Goal: Navigation & Orientation: Find specific page/section

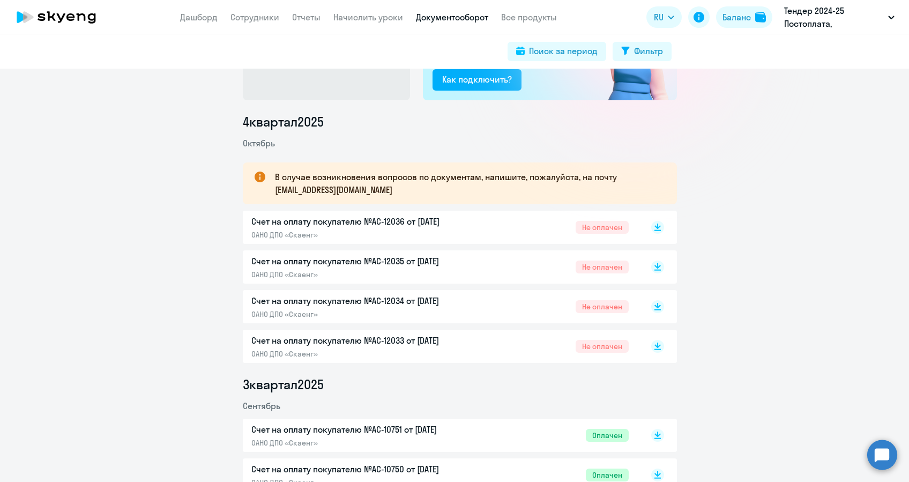
scroll to position [143, 0]
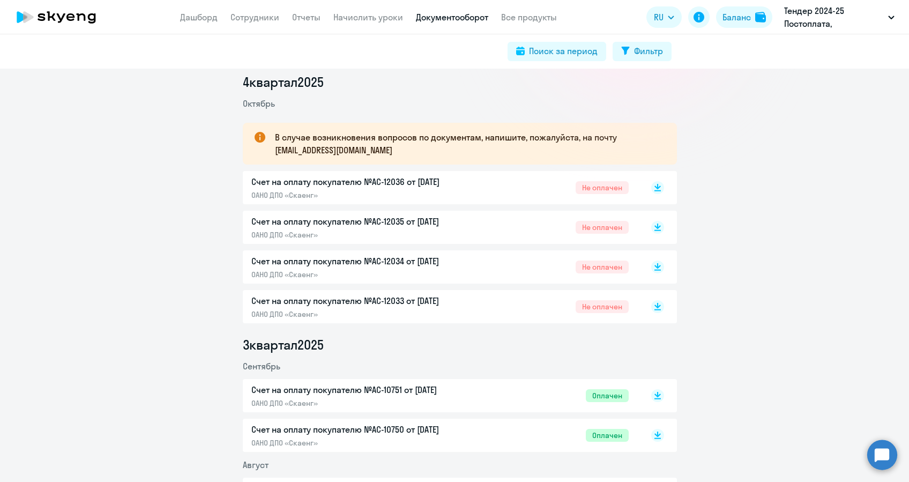
click at [442, 298] on p "Счет на оплату покупателю №AC-12033 от [DATE]" at bounding box center [363, 300] width 225 height 13
click at [407, 258] on p "Счет на оплату покупателю №AC-12034 от [DATE]" at bounding box center [363, 261] width 225 height 13
click at [359, 224] on p "Счет на оплату покупателю №AC-12035 от [DATE]" at bounding box center [363, 221] width 225 height 13
click at [343, 188] on p "Счет на оплату покупателю №AC-12036 от [DATE]" at bounding box center [363, 181] width 225 height 13
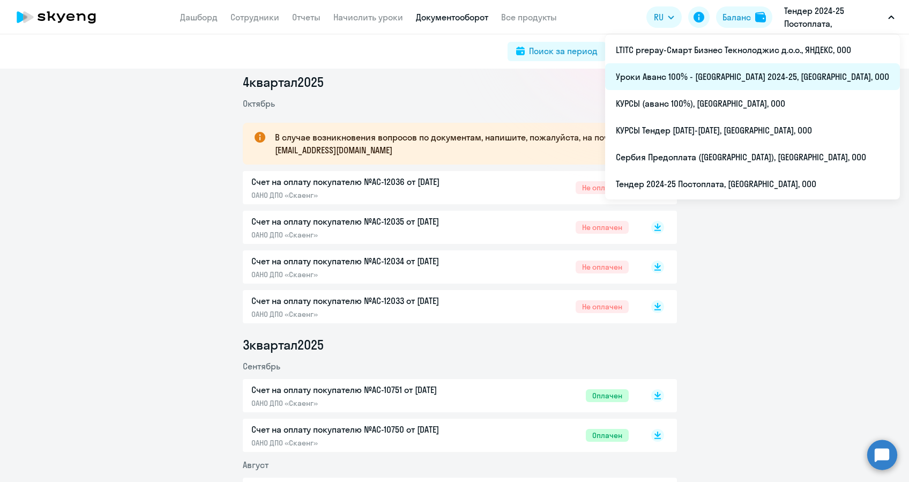
click at [755, 73] on li "Уроки Аванс 100% - [GEOGRAPHIC_DATA] 2024-25, [GEOGRAPHIC_DATA], ООО" at bounding box center [752, 76] width 295 height 27
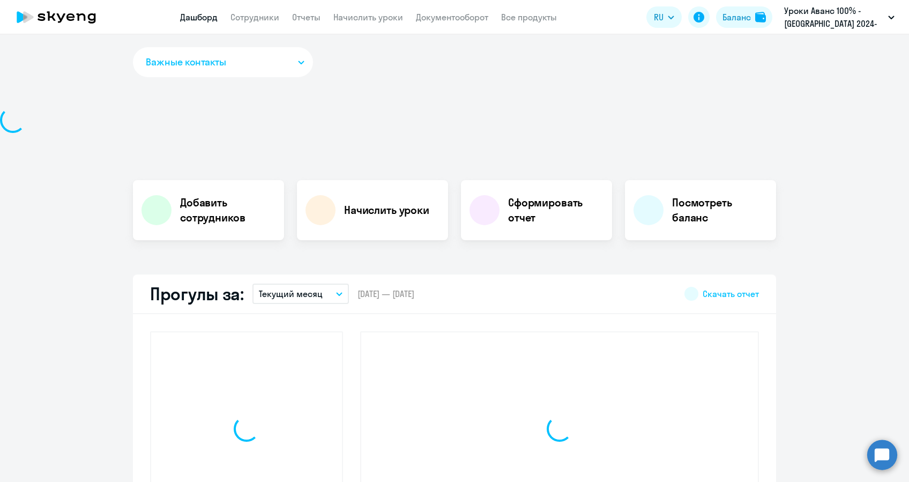
select select "30"
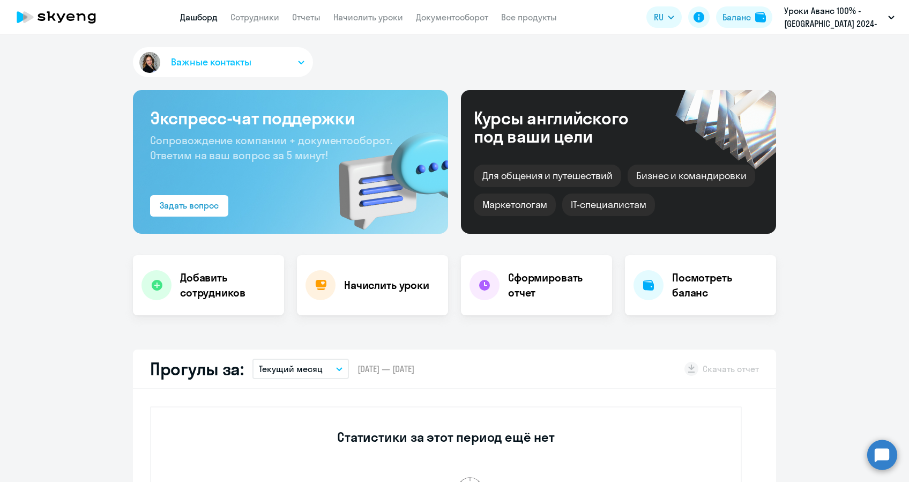
click at [363, 9] on app-header "Дашборд Сотрудники Отчеты Начислить уроки Документооборот Все продукты Дашборд …" at bounding box center [454, 17] width 909 height 34
click at [277, 23] on app-menu-item-link "Сотрудники" at bounding box center [255, 17] width 49 height 13
click at [271, 16] on link "Сотрудники" at bounding box center [255, 17] width 49 height 11
select select "30"
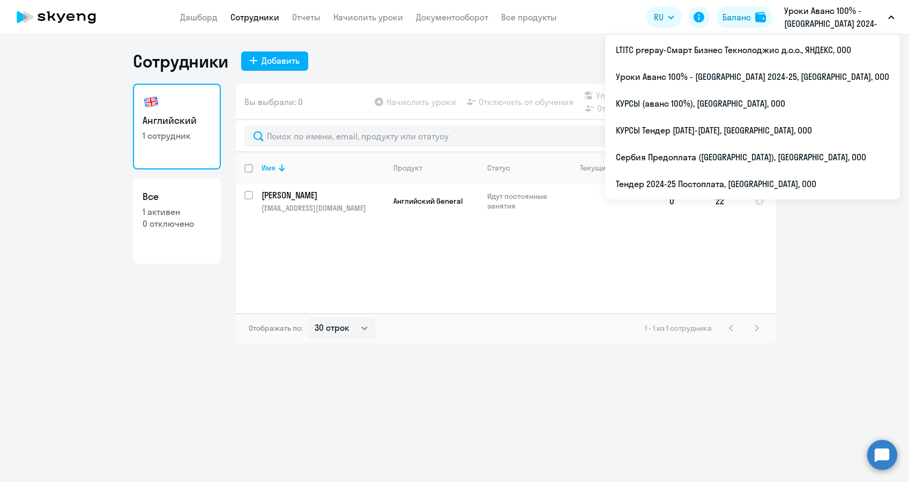
click at [842, 16] on p "Уроки Аванс 100% - [GEOGRAPHIC_DATA] 2024-25, [GEOGRAPHIC_DATA], ООО" at bounding box center [834, 17] width 100 height 26
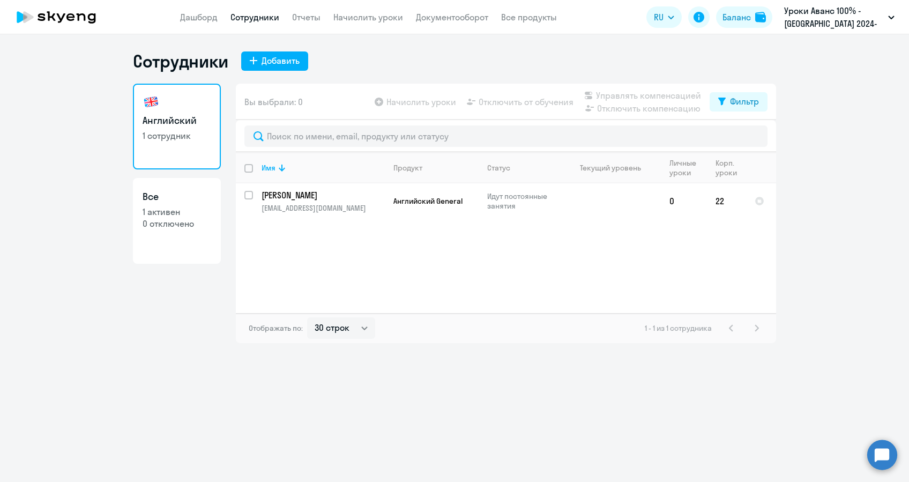
click at [842, 16] on p "Уроки Аванс 100% - [GEOGRAPHIC_DATA] 2024-25, [GEOGRAPHIC_DATA], ООО" at bounding box center [834, 17] width 100 height 26
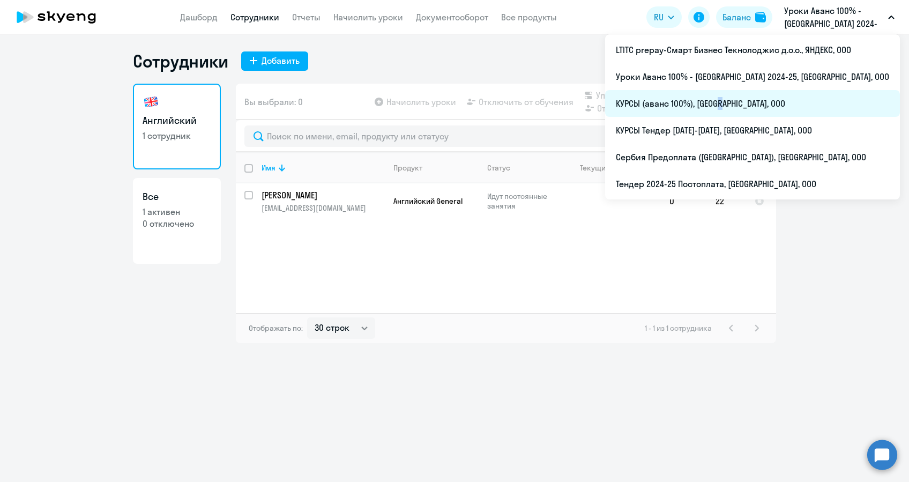
click at [755, 103] on li "КУРСЫ (аванс 100%), [GEOGRAPHIC_DATA], ООО" at bounding box center [752, 103] width 295 height 27
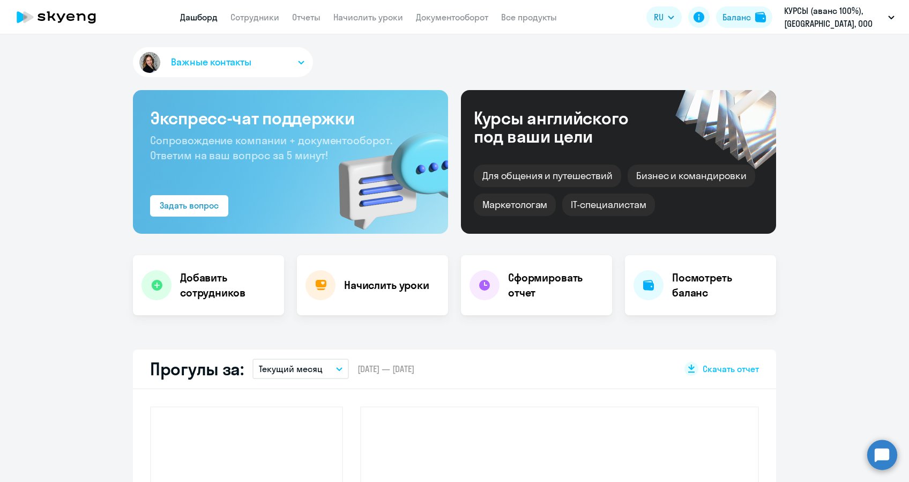
select select "30"
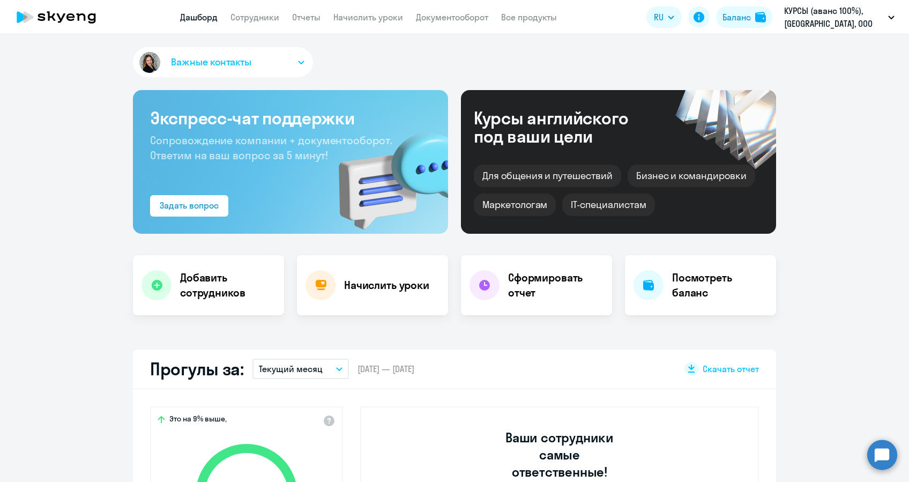
click at [367, 9] on app-header "Дашборд Сотрудники Отчеты Начислить уроки Документооборот Все продукты Дашборд …" at bounding box center [454, 17] width 909 height 34
click at [301, 19] on link "Отчеты" at bounding box center [306, 17] width 28 height 11
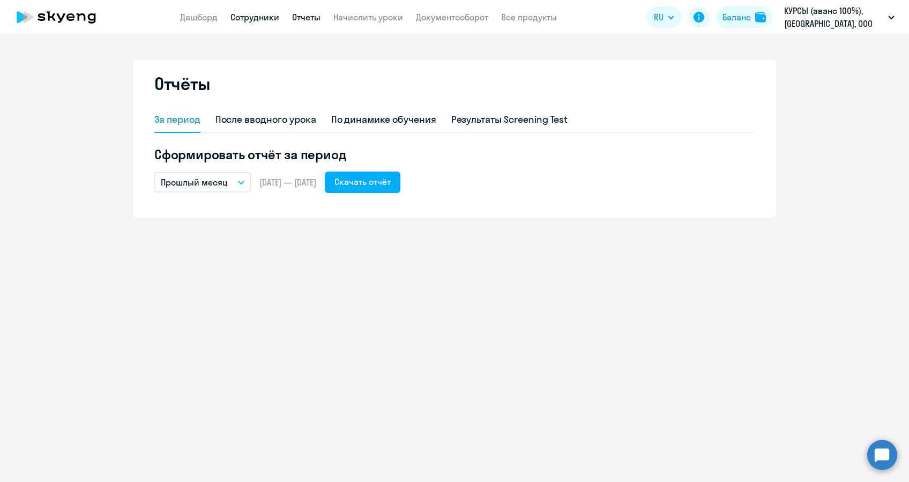
click at [264, 17] on link "Сотрудники" at bounding box center [255, 17] width 49 height 11
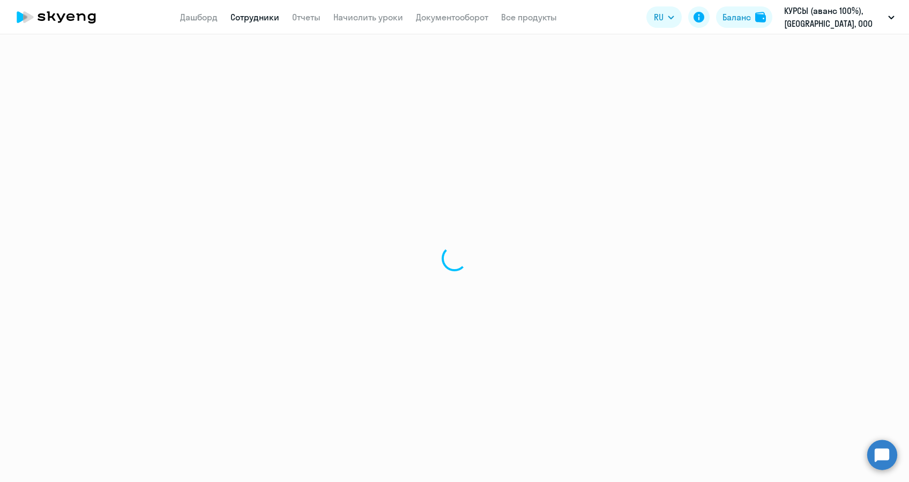
select select "30"
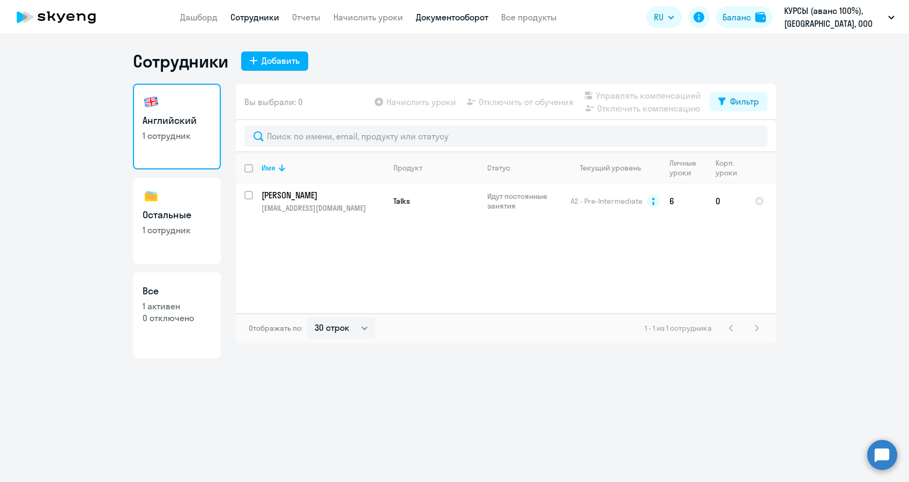
click at [458, 20] on link "Документооборот" at bounding box center [452, 17] width 72 height 11
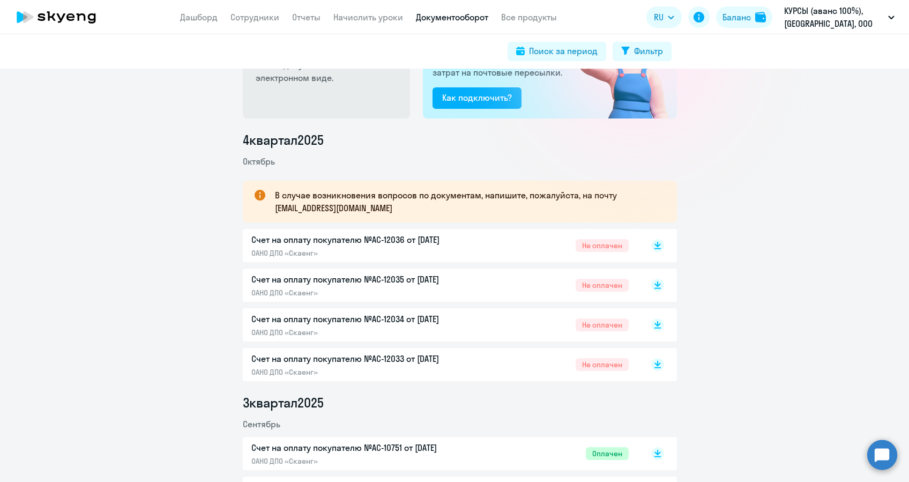
scroll to position [71, 0]
